Goal: Task Accomplishment & Management: Use online tool/utility

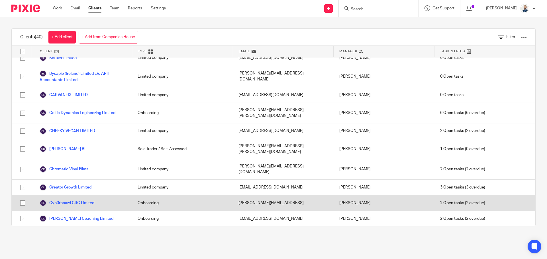
scroll to position [85, 0]
click at [51, 200] on link "Cyb3rboard GRC Limited" at bounding box center [67, 203] width 55 height 7
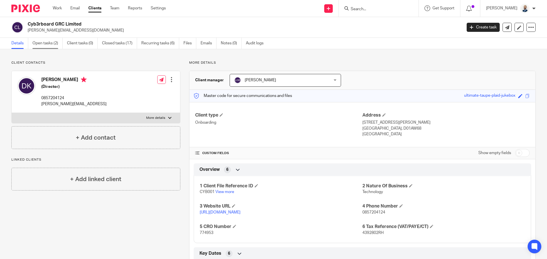
click at [51, 43] on link "Open tasks (2)" at bounding box center [47, 43] width 30 height 11
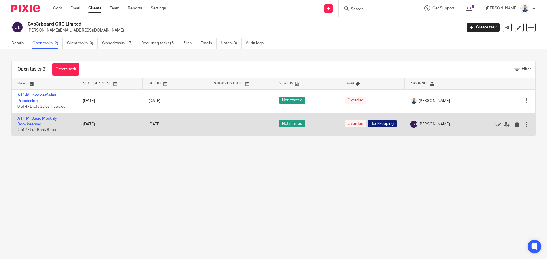
click at [30, 126] on link "A11-M: Basic Monthly Bookkeeping" at bounding box center [37, 122] width 40 height 10
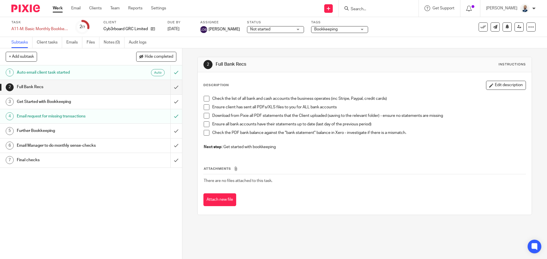
drag, startPoint x: 203, startPoint y: 100, endPoint x: 205, endPoint y: 109, distance: 8.4
click at [204, 101] on span at bounding box center [207, 99] width 6 height 6
click at [206, 109] on span at bounding box center [207, 108] width 6 height 6
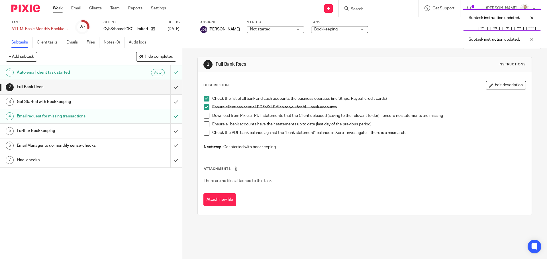
click at [205, 114] on span at bounding box center [207, 116] width 6 height 6
click at [204, 126] on span at bounding box center [207, 125] width 6 height 6
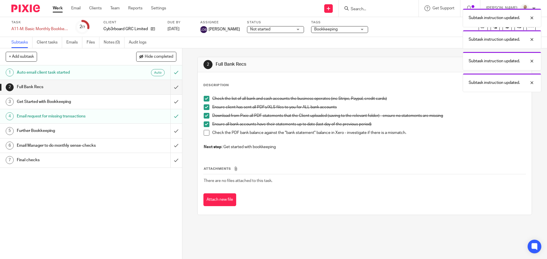
click at [206, 133] on span at bounding box center [207, 133] width 6 height 6
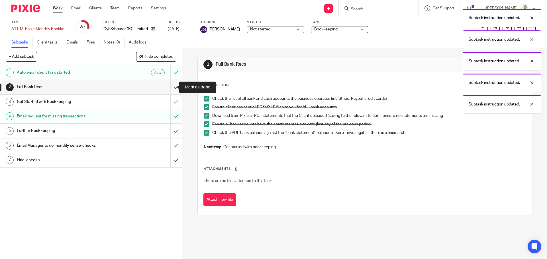
click at [172, 90] on input "submit" at bounding box center [91, 87] width 182 height 14
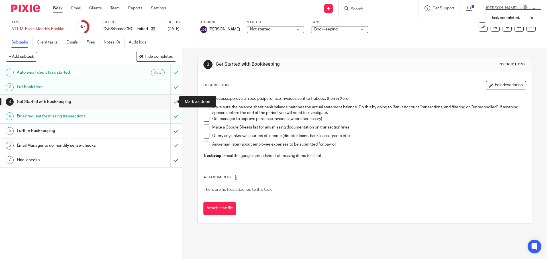
click at [170, 101] on input "submit" at bounding box center [91, 102] width 182 height 14
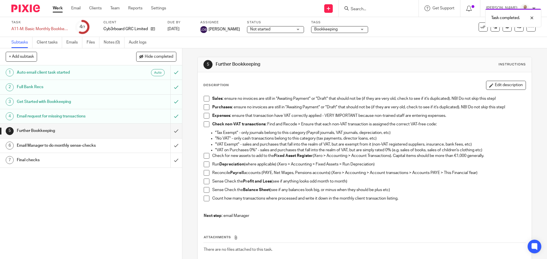
click at [104, 120] on h1 "Email request for missing transactions" at bounding box center [66, 116] width 99 height 9
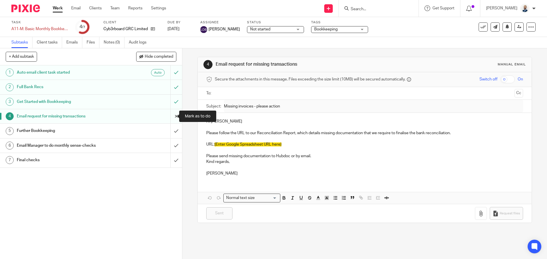
click at [169, 117] on input "submit" at bounding box center [91, 116] width 182 height 14
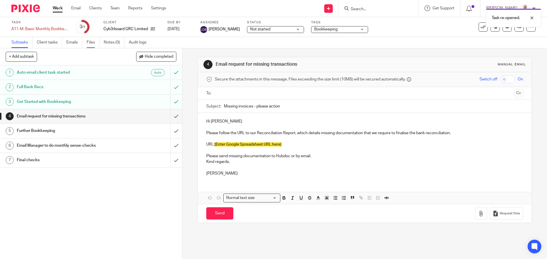
click at [98, 45] on link "Files" at bounding box center [93, 42] width 13 height 11
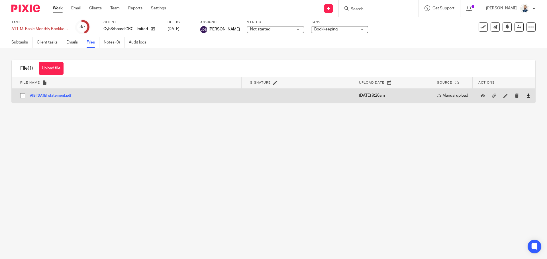
click at [526, 97] on icon at bounding box center [528, 96] width 4 height 4
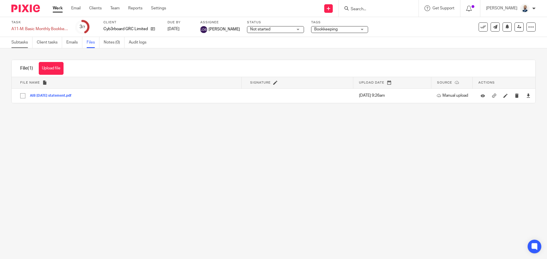
click at [15, 44] on link "Subtasks" at bounding box center [21, 42] width 21 height 11
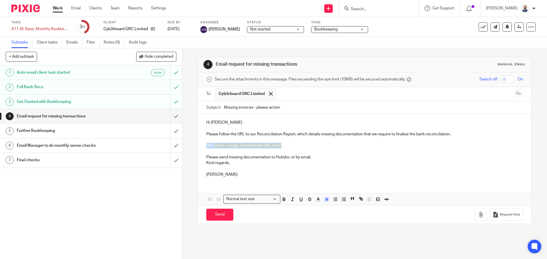
drag, startPoint x: 286, startPoint y: 144, endPoint x: 201, endPoint y: 149, distance: 85.3
click at [201, 149] on div "Hi Donal Please follow the URL to our Reconciliation Report, which details miss…" at bounding box center [365, 148] width 334 height 68
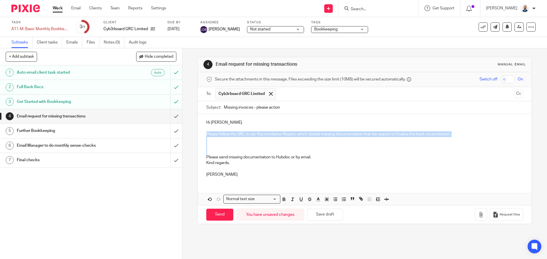
drag, startPoint x: 294, startPoint y: 149, endPoint x: 206, endPoint y: 137, distance: 89.1
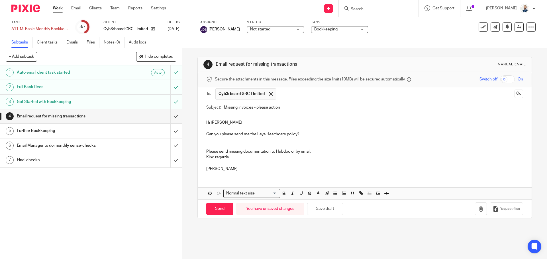
drag, startPoint x: 314, startPoint y: 150, endPoint x: 200, endPoint y: 152, distance: 113.9
click at [200, 152] on div "Hi Donal Can you please send me the Laya Healthcare policy? Please send missing…" at bounding box center [365, 145] width 334 height 62
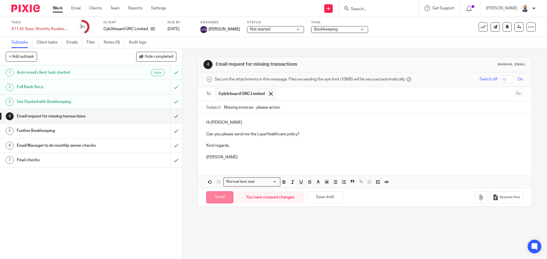
click at [213, 196] on input "Send" at bounding box center [219, 198] width 27 height 12
type input "Sent"
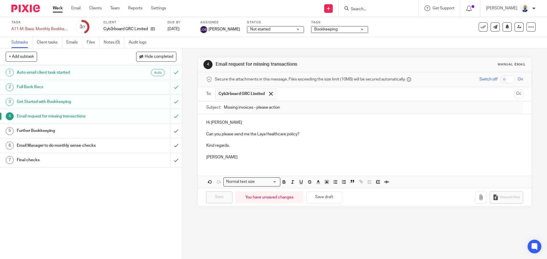
click at [90, 129] on h1 "Further Bookkeeping" at bounding box center [66, 131] width 99 height 9
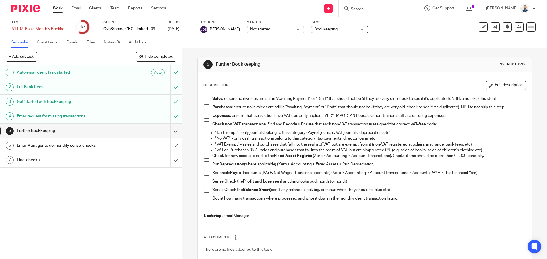
click at [202, 99] on div "Sales : ensure no invoices are still in "Awaiting Payment" or "Draft" that shou…" at bounding box center [364, 158] width 327 height 130
click at [205, 107] on span at bounding box center [207, 108] width 6 height 6
click at [205, 99] on span at bounding box center [207, 99] width 6 height 6
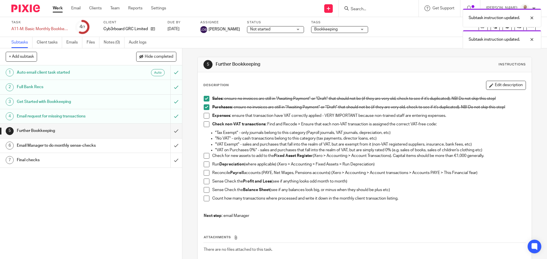
drag, startPoint x: 204, startPoint y: 113, endPoint x: 204, endPoint y: 125, distance: 11.4
click at [204, 114] on span at bounding box center [207, 116] width 6 height 6
click at [204, 125] on span at bounding box center [207, 125] width 6 height 6
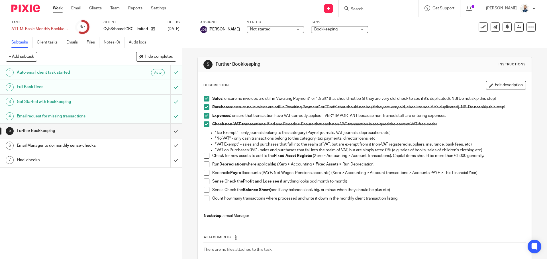
click at [204, 156] on span at bounding box center [207, 156] width 6 height 6
click at [50, 46] on link "Client tasks" at bounding box center [49, 42] width 25 height 11
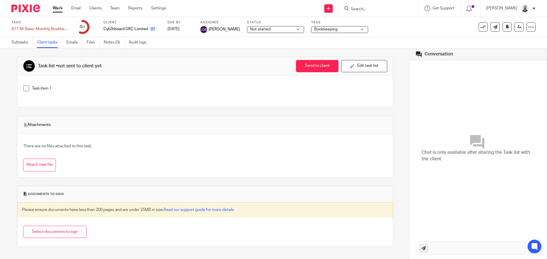
click at [150, 28] on link at bounding box center [151, 29] width 7 height 6
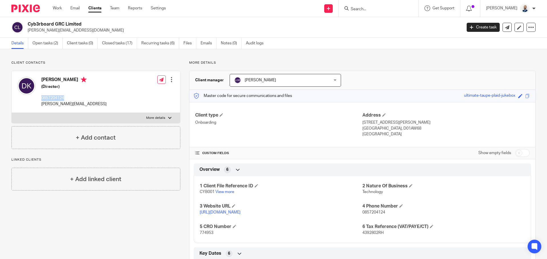
drag, startPoint x: 66, startPoint y: 96, endPoint x: 38, endPoint y: 92, distance: 27.6
click at [39, 92] on div "Donal Kerr (Director) 0857204124 donal@runaudit.ai" at bounding box center [61, 92] width 89 height 36
click at [50, 49] on div "Details Open tasks (2) Client tasks (0) Closed tasks (17) Recurring tasks (6) F…" at bounding box center [273, 43] width 547 height 11
click at [53, 43] on link "Open tasks (2)" at bounding box center [47, 43] width 30 height 11
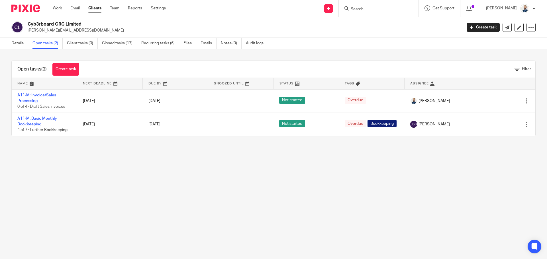
drag, startPoint x: 251, startPoint y: 191, endPoint x: 111, endPoint y: 8, distance: 230.0
click at [251, 190] on main "Cyb3rboard GRC Limited donal@cyb3rboard.com Create task Update from Companies H…" at bounding box center [273, 129] width 547 height 259
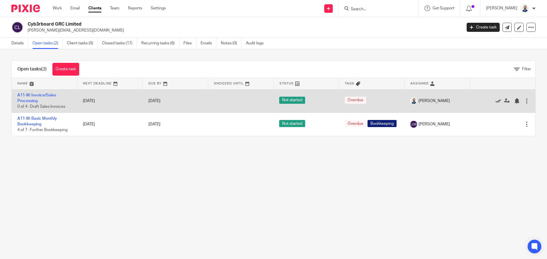
click at [495, 99] on icon at bounding box center [498, 101] width 6 height 6
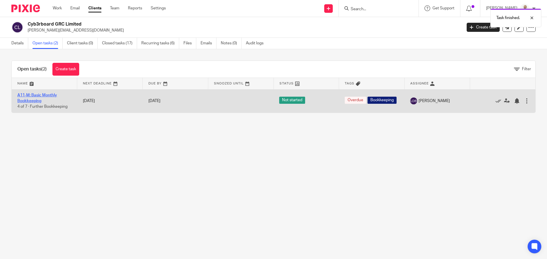
click at [39, 94] on link "A11-M: Basic Monthly Bookkeeping" at bounding box center [37, 98] width 40 height 10
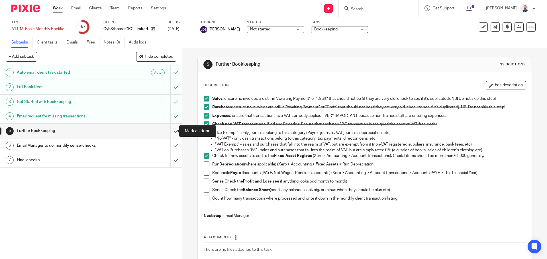
click at [172, 133] on input "submit" at bounding box center [91, 131] width 182 height 14
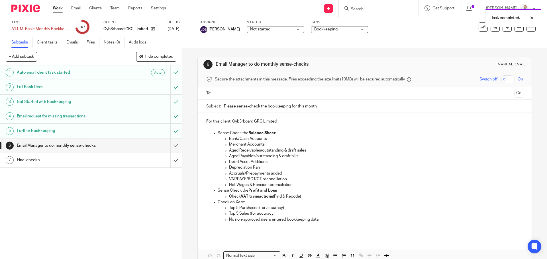
click at [238, 93] on input "text" at bounding box center [364, 93] width 295 height 7
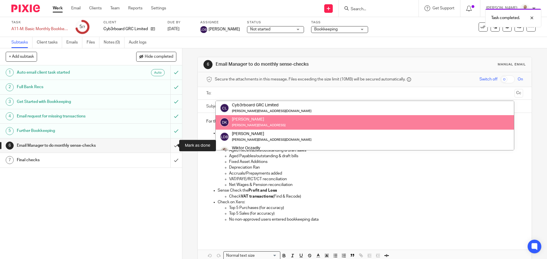
click at [170, 146] on input "submit" at bounding box center [91, 146] width 182 height 14
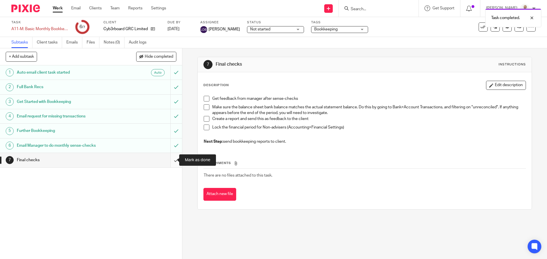
click at [170, 164] on input "submit" at bounding box center [91, 160] width 182 height 14
